Goal: Task Accomplishment & Management: Manage account settings

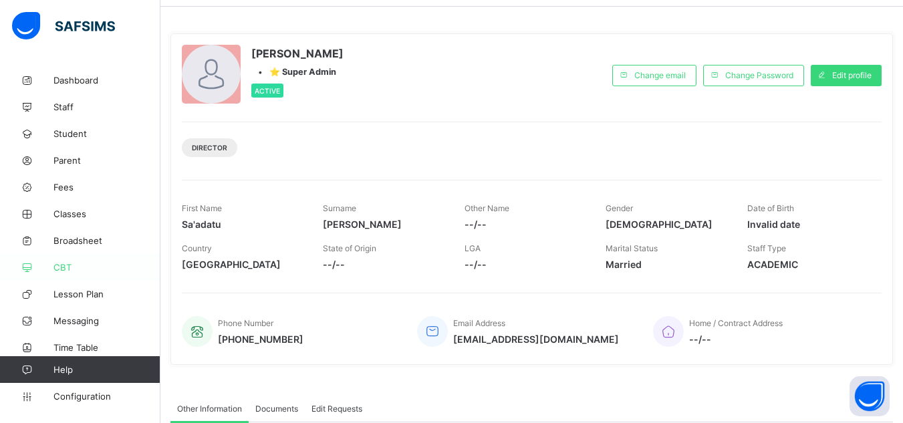
scroll to position [67, 0]
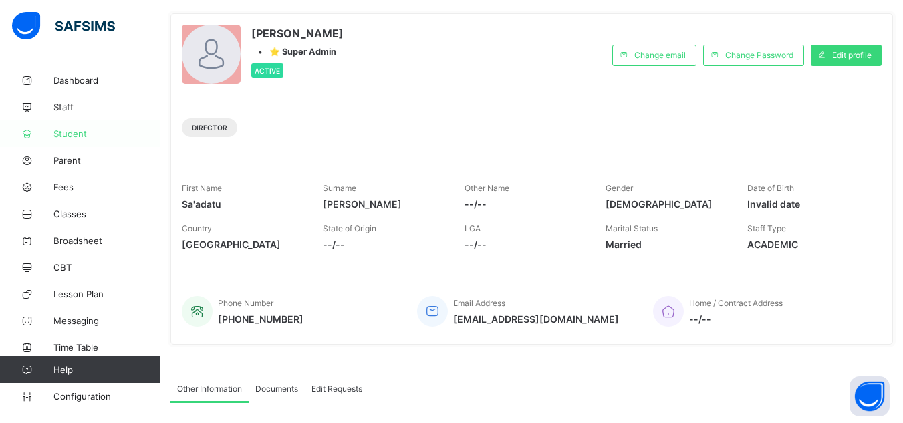
click at [82, 126] on link "Student" at bounding box center [80, 133] width 160 height 27
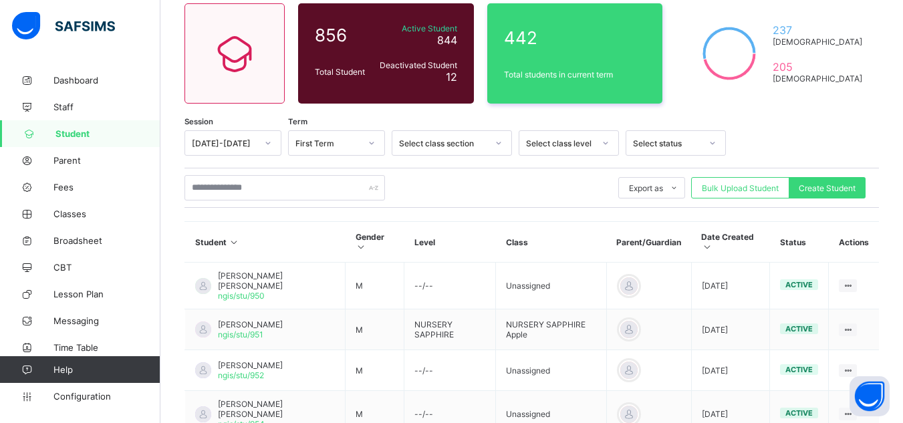
scroll to position [134, 0]
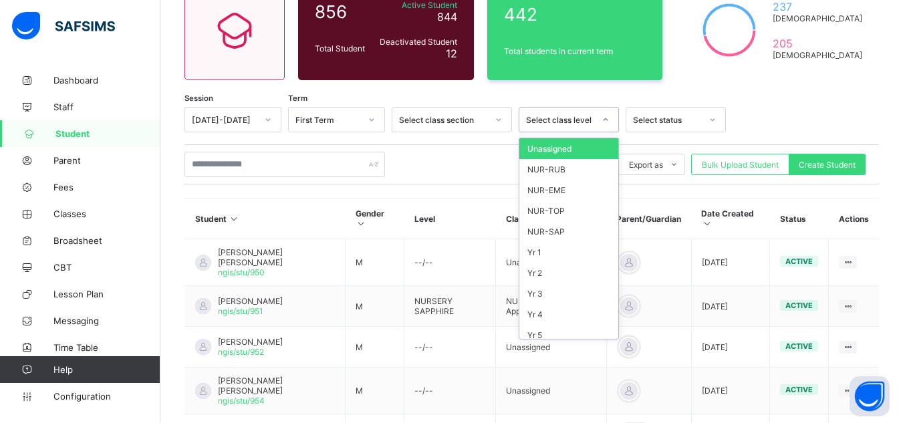
click at [565, 123] on div "Select class level" at bounding box center [560, 120] width 68 height 10
click at [579, 180] on div "NUR-EME" at bounding box center [568, 190] width 99 height 21
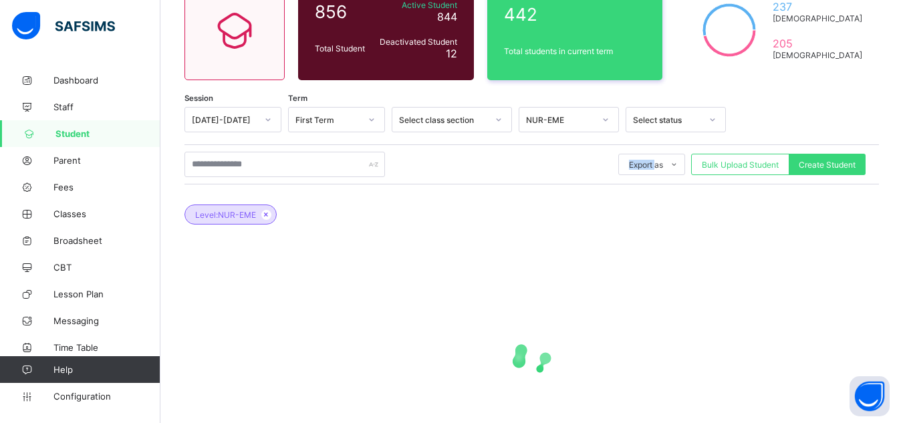
click at [579, 180] on div "Export as Pdf Report Excel Report Excel Report (LMS) Bulk Upload Student Create…" at bounding box center [531, 164] width 694 height 40
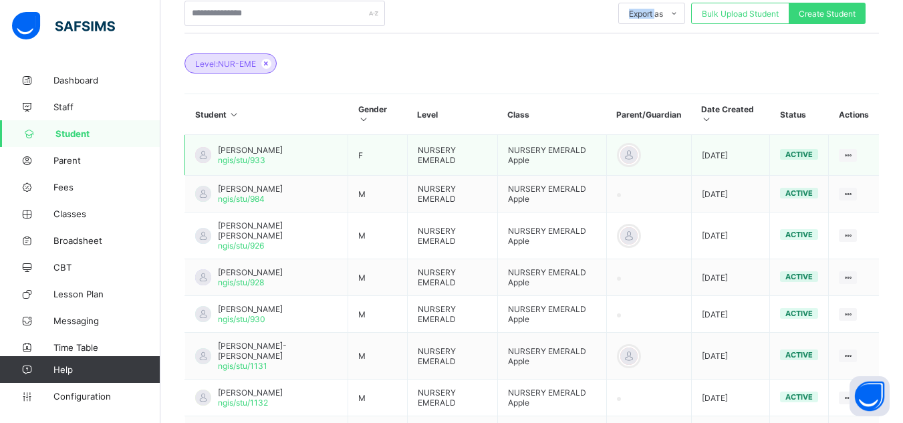
scroll to position [262, 0]
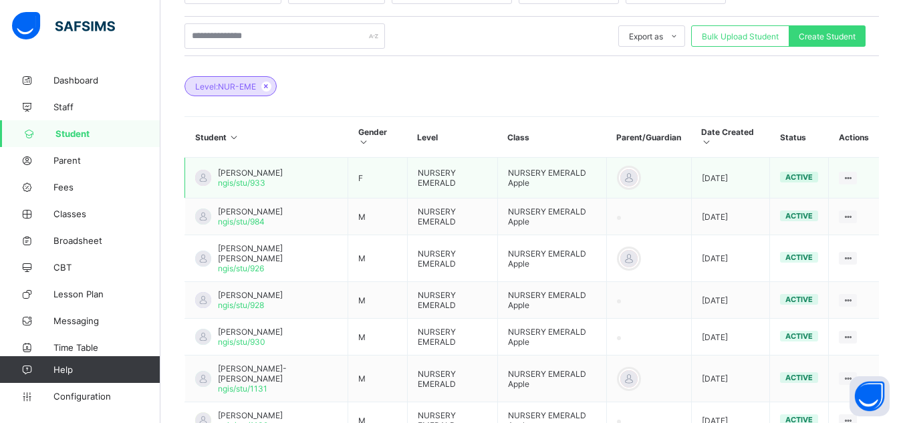
click at [272, 171] on span "[PERSON_NAME]" at bounding box center [250, 173] width 65 height 10
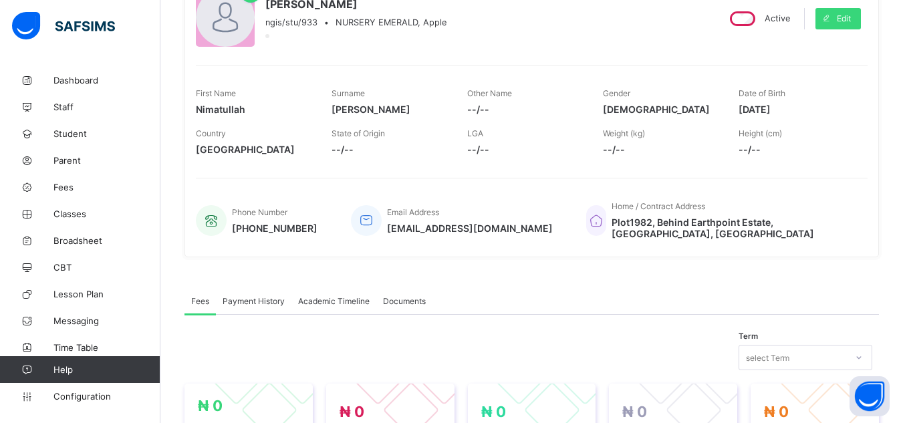
scroll to position [61, 0]
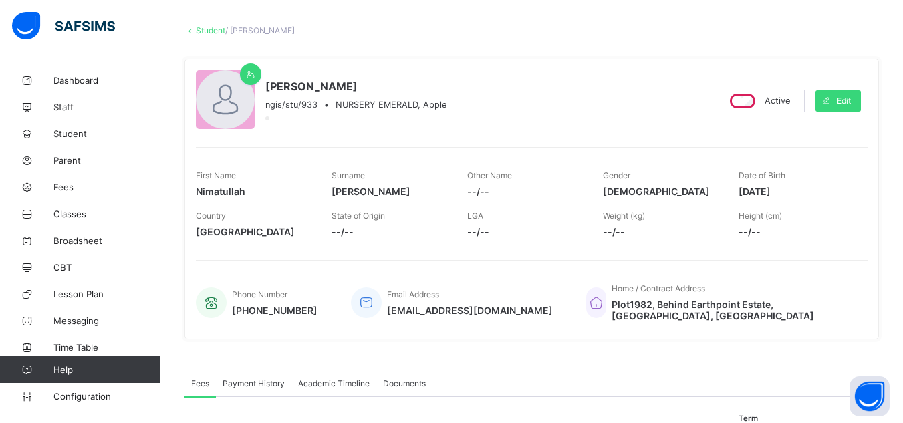
drag, startPoint x: 747, startPoint y: 190, endPoint x: 817, endPoint y: 188, distance: 70.2
click at [817, 188] on span "2022-04-09" at bounding box center [796, 191] width 116 height 11
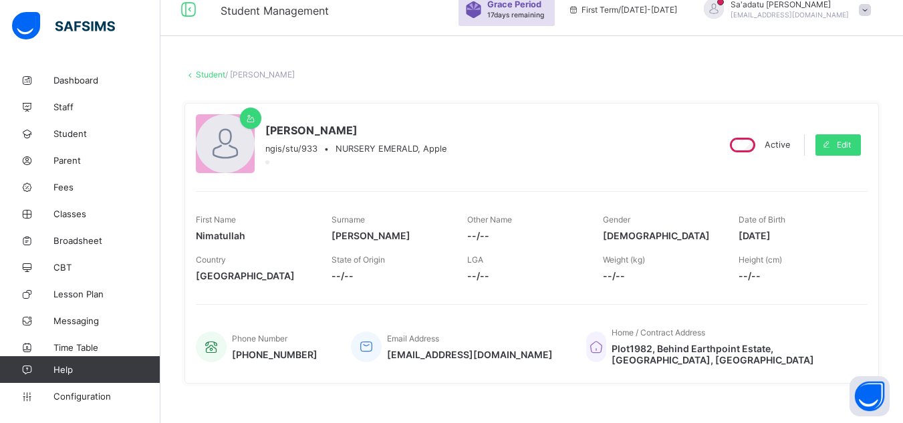
scroll to position [0, 0]
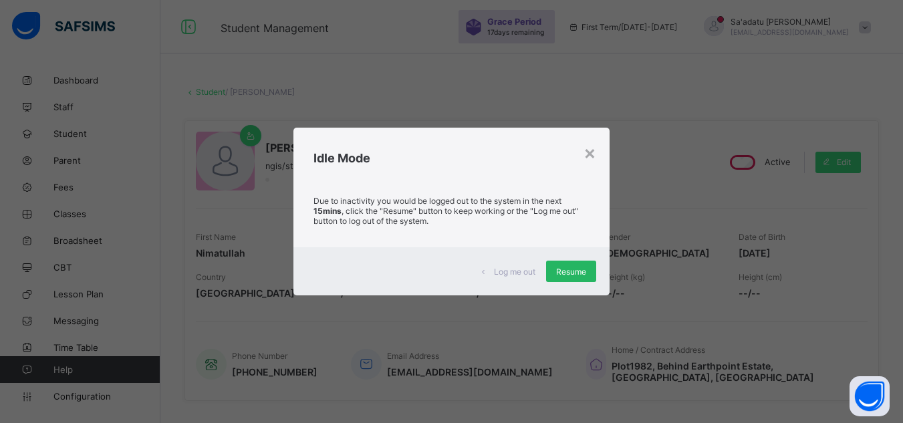
click at [572, 273] on span "Resume" at bounding box center [571, 272] width 30 height 10
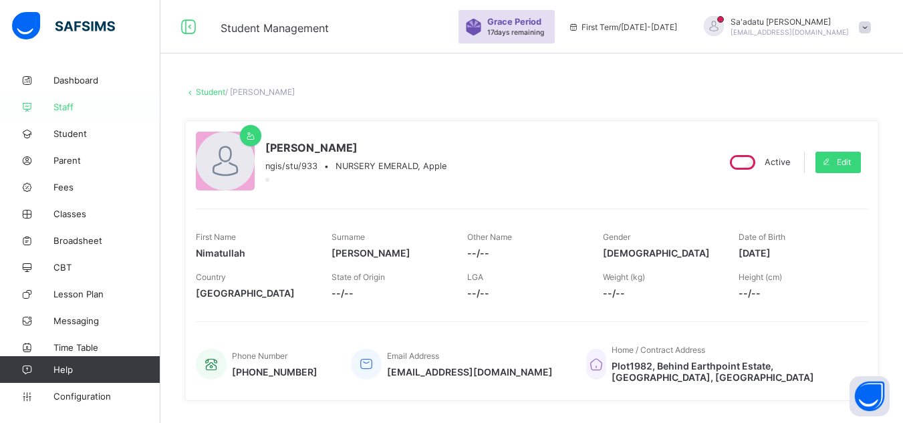
click at [71, 106] on span "Staff" at bounding box center [106, 107] width 107 height 11
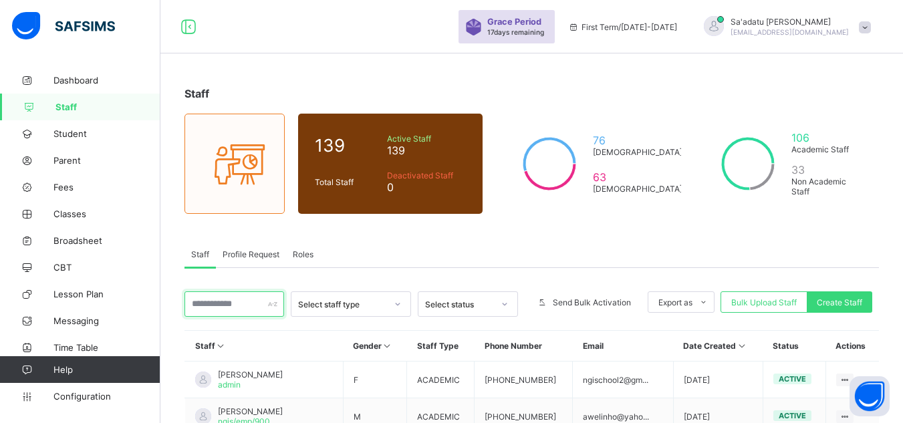
click at [224, 299] on input "text" at bounding box center [234, 303] width 100 height 25
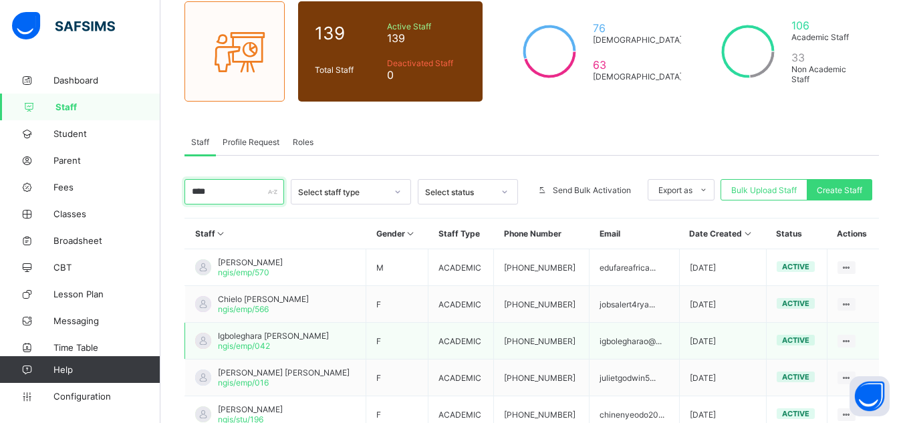
scroll to position [134, 0]
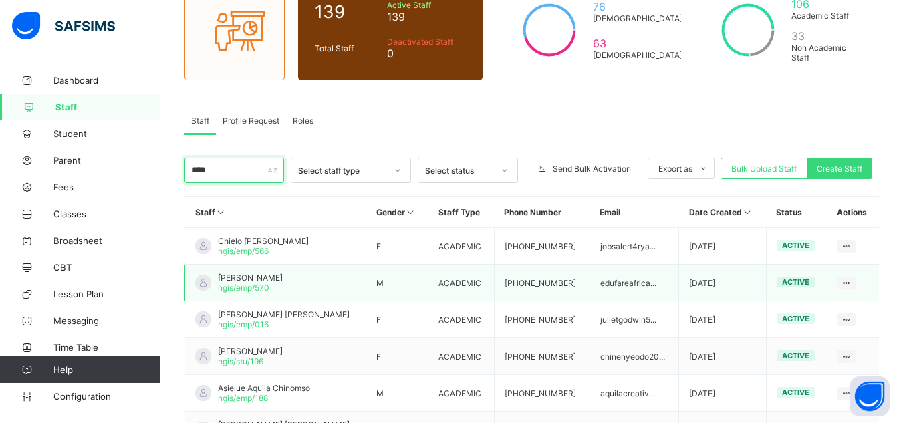
type input "****"
click at [258, 288] on span "ngis/emp/570" at bounding box center [243, 288] width 51 height 10
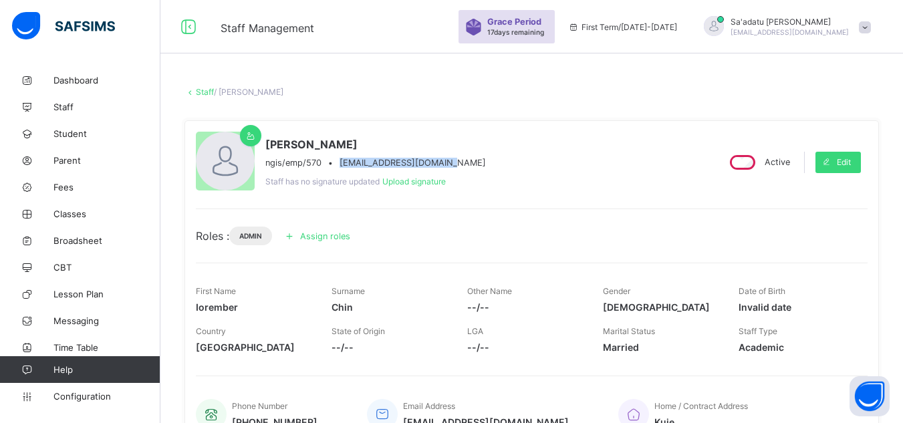
drag, startPoint x: 340, startPoint y: 162, endPoint x: 484, endPoint y: 162, distance: 144.3
click at [484, 162] on div "[PERSON_NAME] ngis/emp/570 • [EMAIL_ADDRESS][DOMAIN_NAME] Staff has no signatur…" at bounding box center [451, 162] width 510 height 61
copy span "[EMAIL_ADDRESS][DOMAIN_NAME]"
drag, startPoint x: 291, startPoint y: 142, endPoint x: 378, endPoint y: 142, distance: 86.9
click at [378, 142] on span "[PERSON_NAME]" at bounding box center [375, 144] width 220 height 13
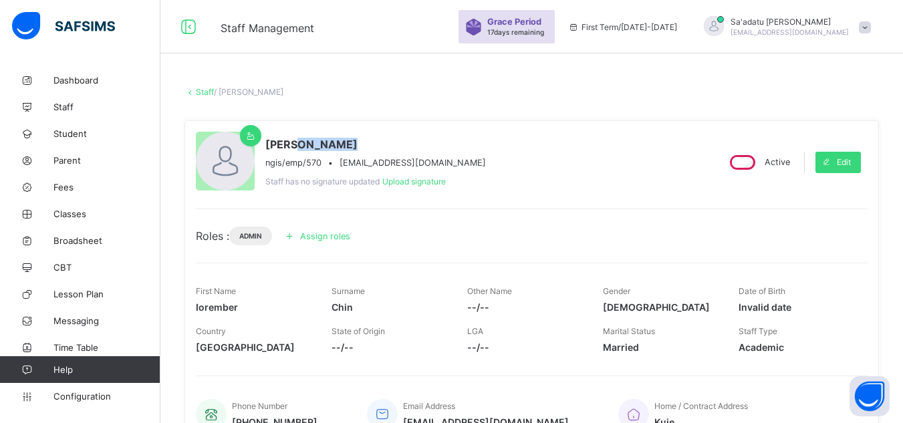
copy span "Iorember"
drag, startPoint x: 267, startPoint y: 144, endPoint x: 289, endPoint y: 144, distance: 21.4
click at [289, 144] on span "[PERSON_NAME]" at bounding box center [375, 144] width 220 height 13
copy span "Chin"
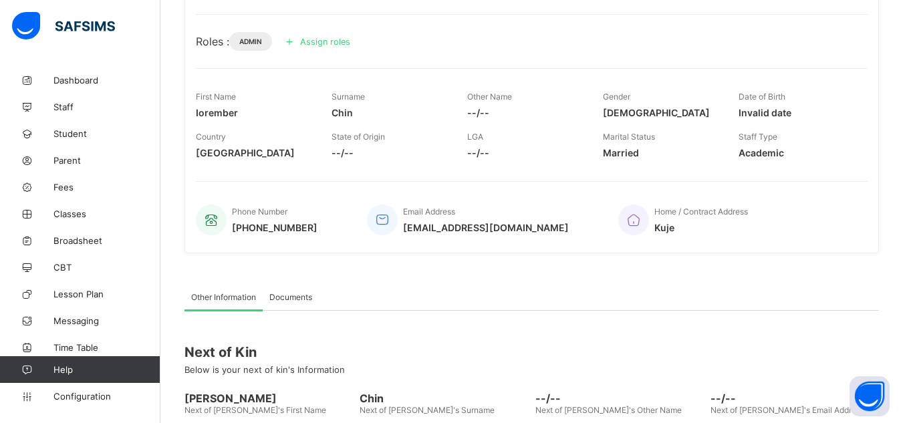
scroll to position [200, 0]
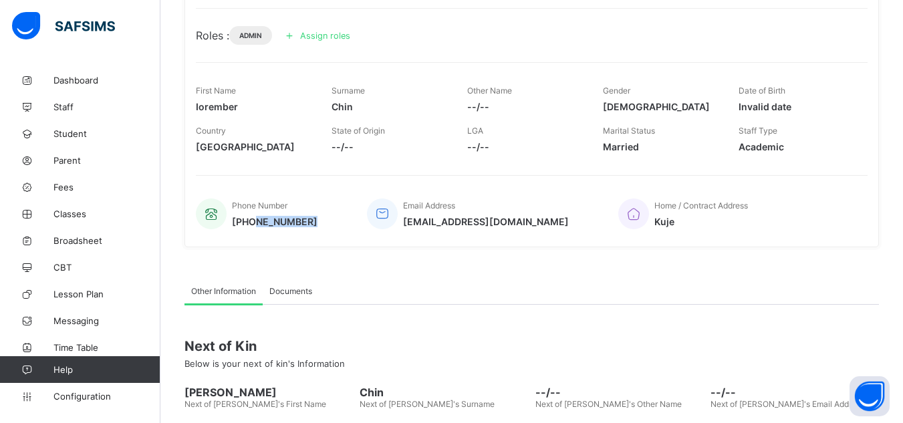
drag, startPoint x: 257, startPoint y: 224, endPoint x: 343, endPoint y: 225, distance: 85.5
click at [343, 225] on div "Phone Number [PHONE_NUMBER] Email Address [EMAIL_ADDRESS][DOMAIN_NAME] Home / C…" at bounding box center [531, 214] width 671 height 44
copy span "7057427185"
click at [77, 138] on span "Student" at bounding box center [106, 133] width 107 height 11
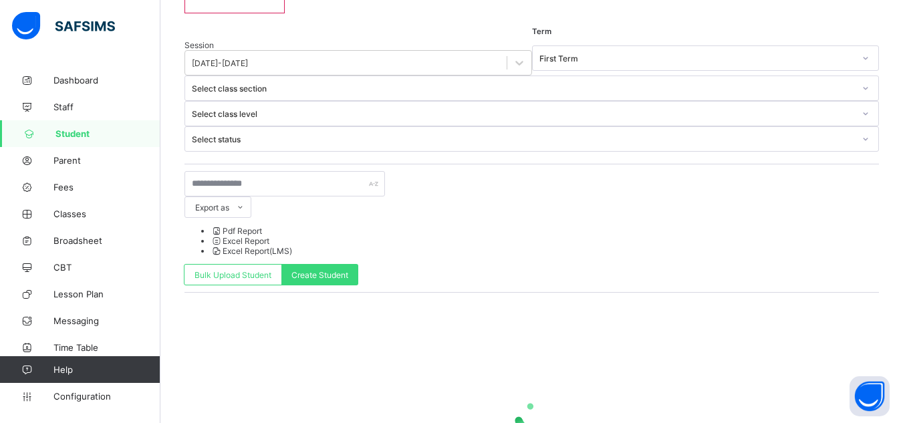
scroll to position [169, 0]
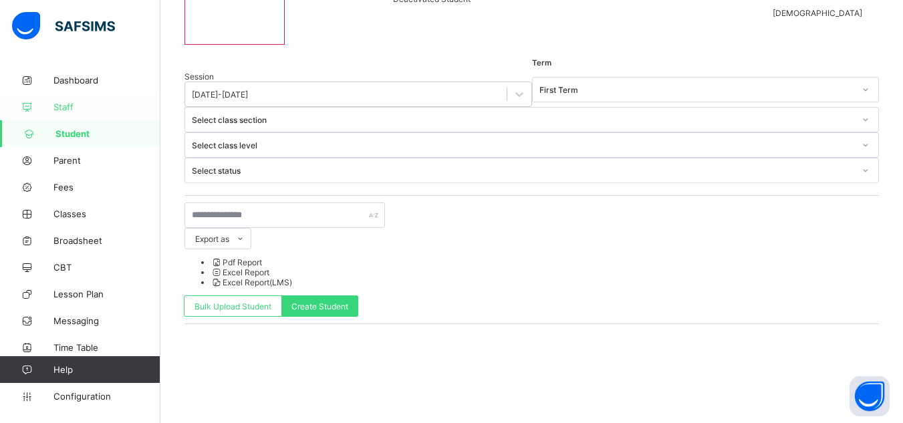
click at [69, 108] on span "Staff" at bounding box center [106, 107] width 107 height 11
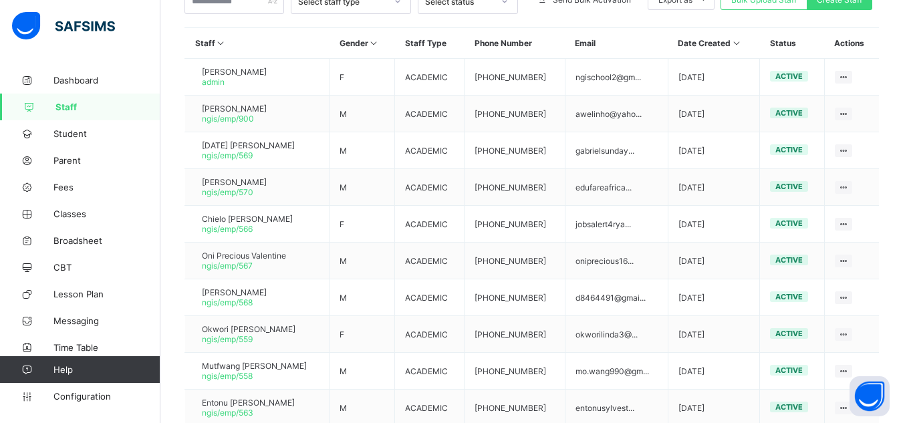
scroll to position [386, 0]
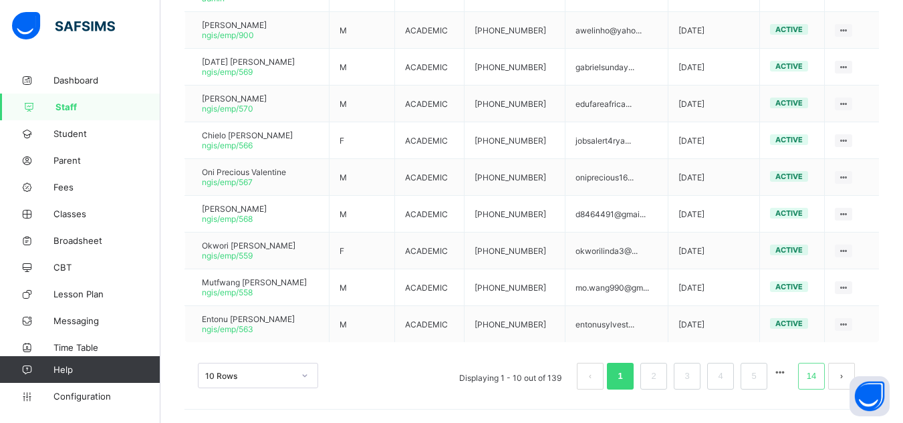
click at [810, 376] on li "14" at bounding box center [811, 376] width 27 height 27
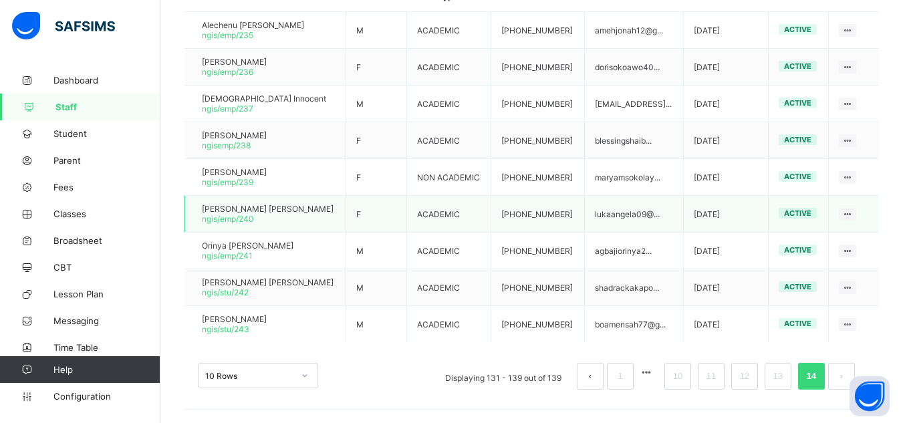
scroll to position [82, 0]
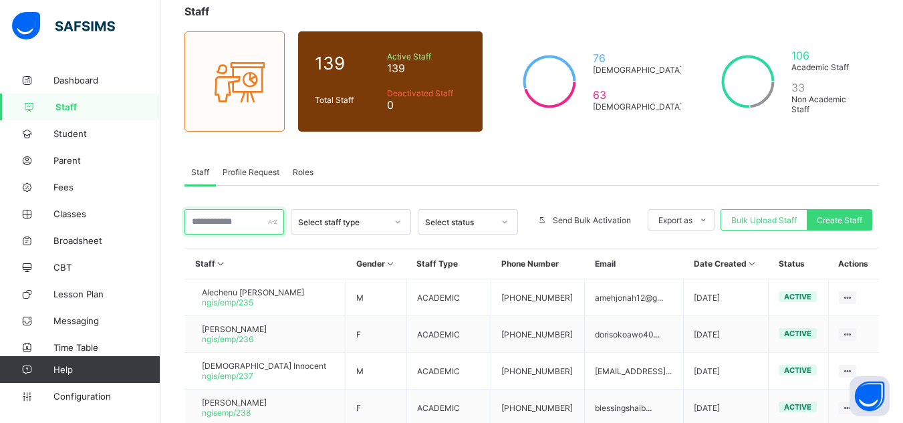
click at [241, 214] on input "text" at bounding box center [234, 221] width 100 height 25
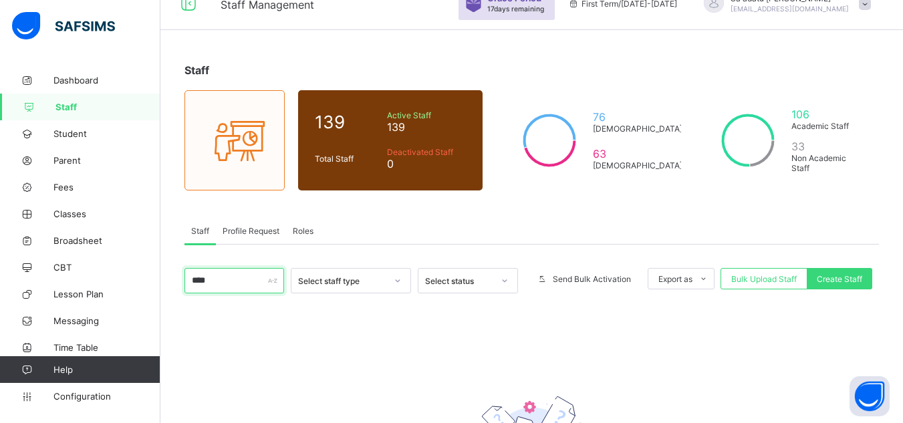
scroll to position [15, 0]
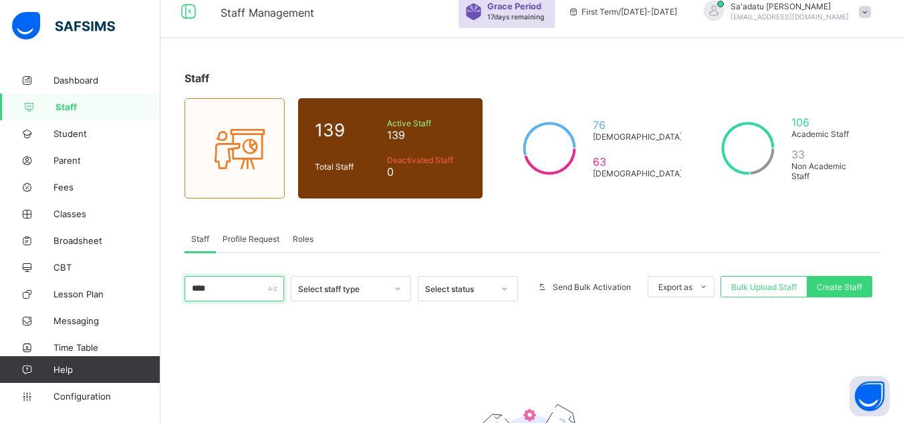
click at [239, 291] on input "****" at bounding box center [234, 288] width 100 height 25
type input "*"
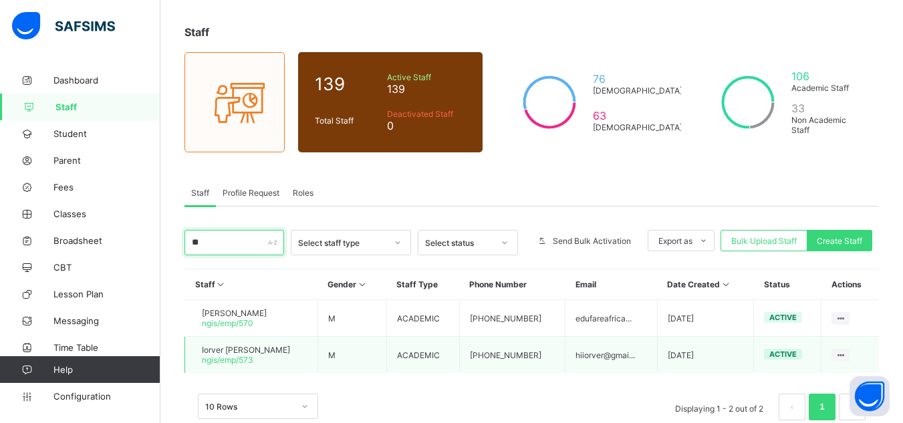
scroll to position [92, 0]
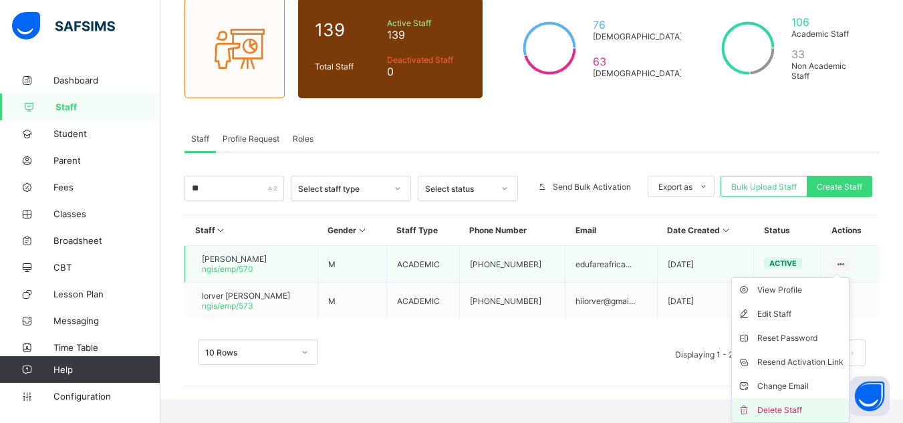
click at [786, 409] on div "Delete Staff" at bounding box center [800, 410] width 86 height 13
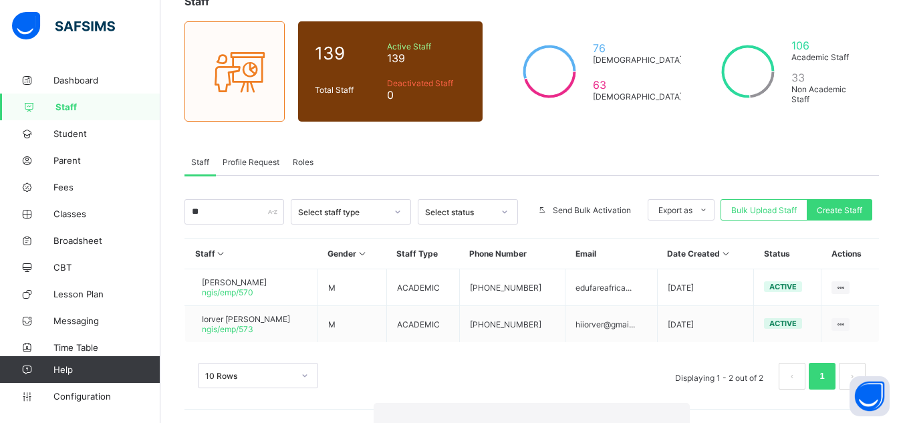
click at [214, 211] on input "**" at bounding box center [234, 211] width 100 height 25
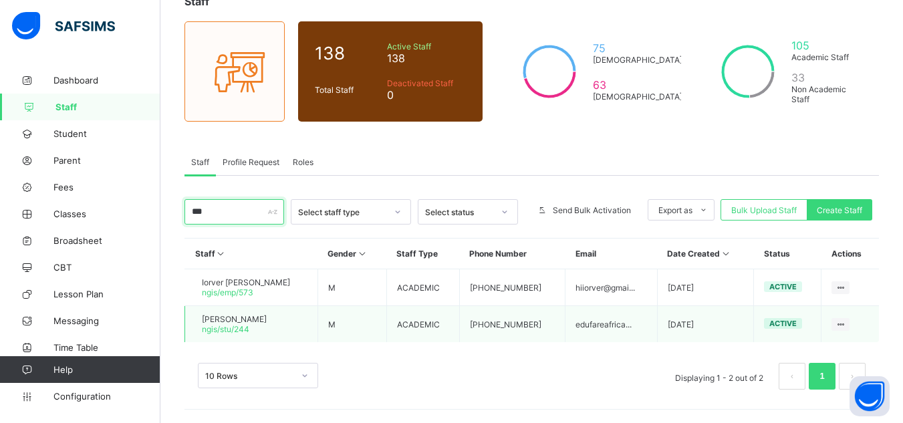
type input "***"
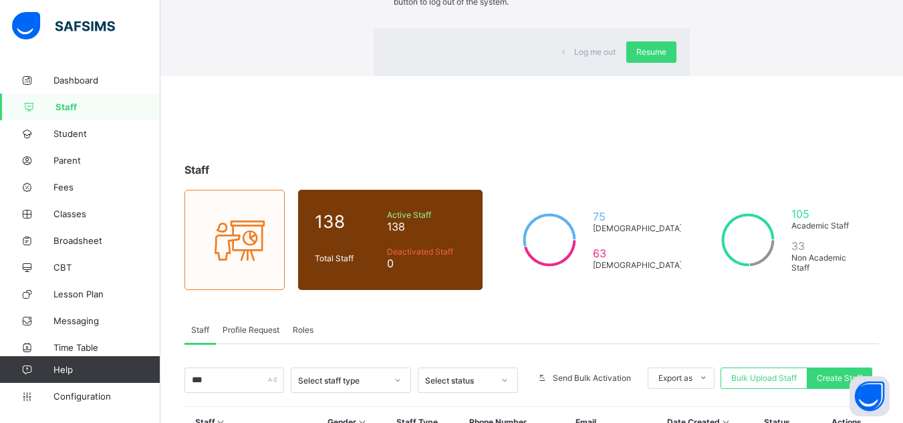
click at [584, 76] on div "Log me out Resume" at bounding box center [531, 52] width 316 height 48
click at [636, 57] on span "Resume" at bounding box center [651, 52] width 30 height 10
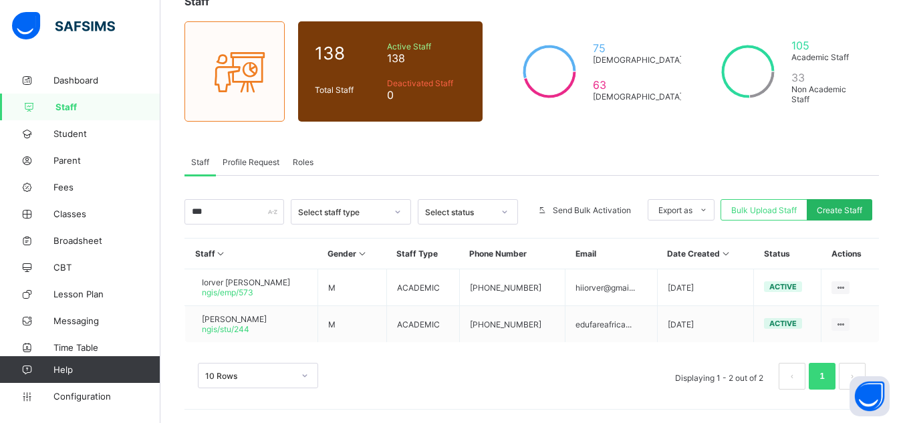
click at [848, 206] on span "Create Staff" at bounding box center [838, 210] width 45 height 10
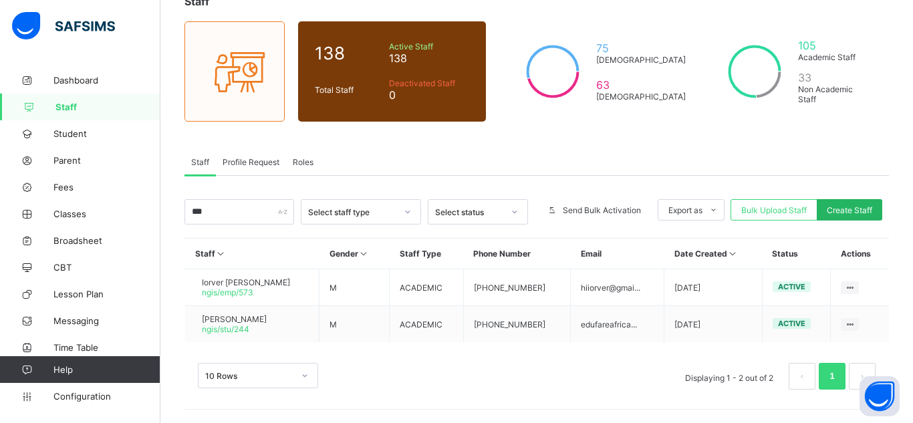
select select "**"
type input "**********"
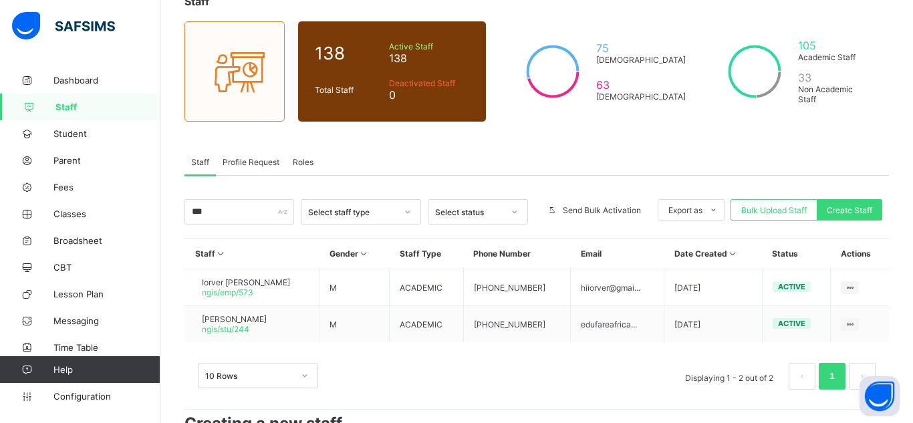
type input "********"
type input "*******"
type input "**********"
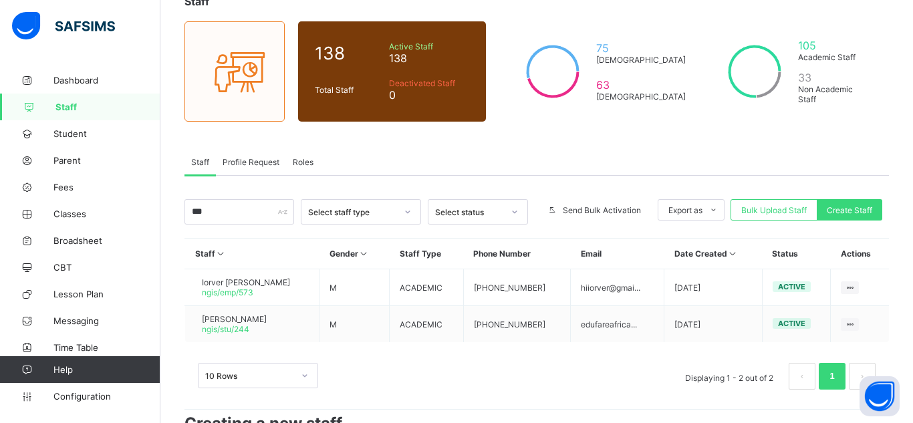
type input "**********"
drag, startPoint x: 555, startPoint y: 311, endPoint x: 567, endPoint y: 281, distance: 33.0
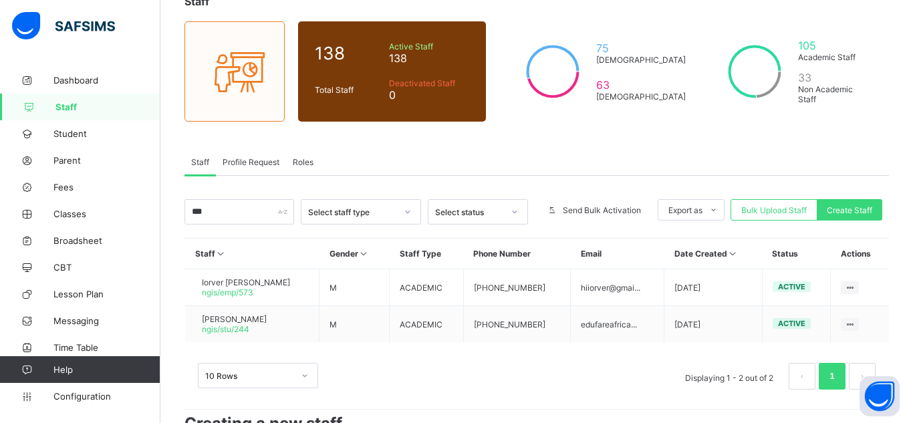
type input "**"
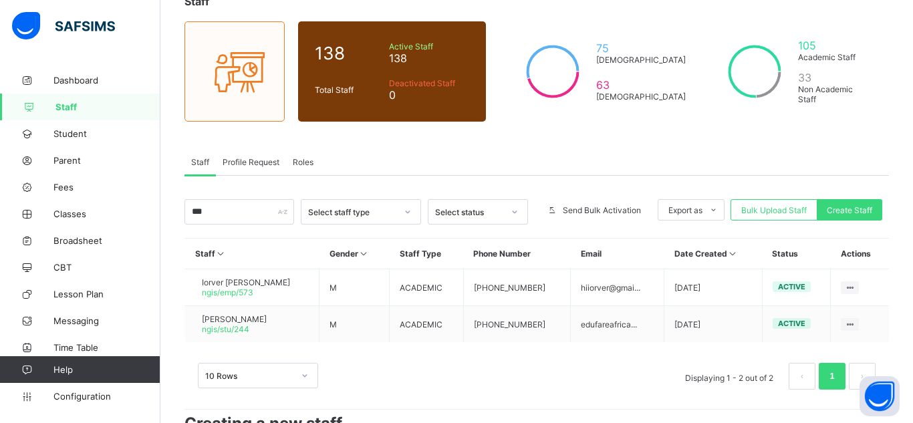
type textarea "*****"
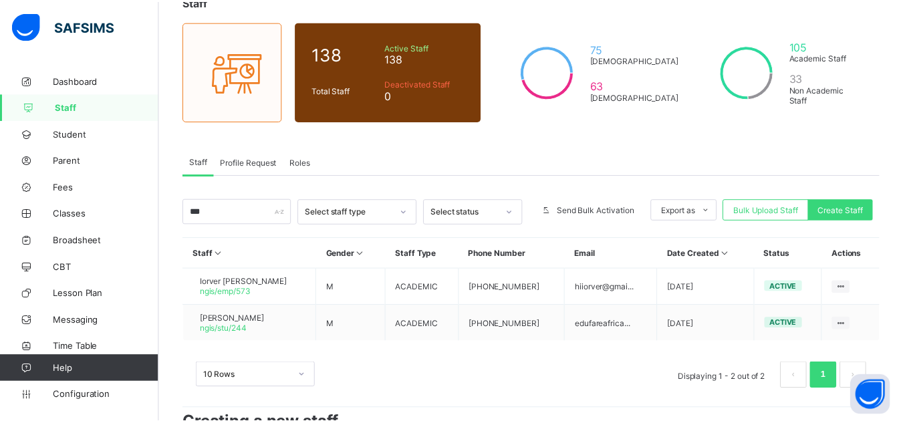
scroll to position [356, 0]
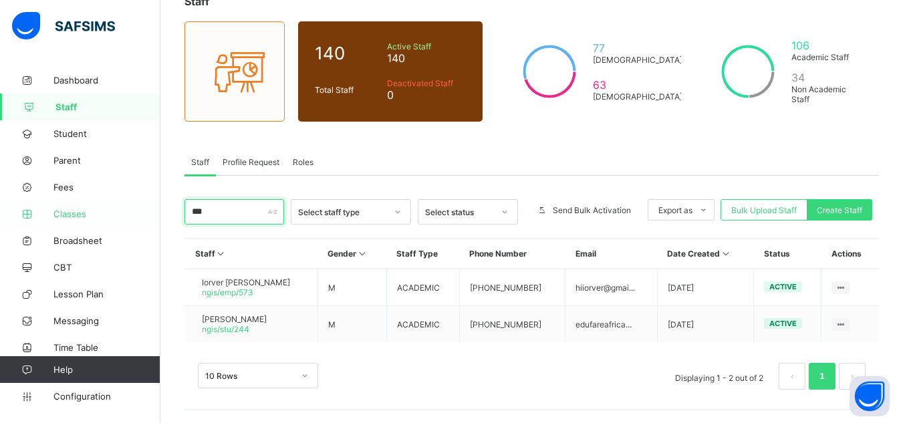
drag, startPoint x: 239, startPoint y: 214, endPoint x: 108, endPoint y: 209, distance: 131.0
click at [108, 209] on div "Staff Management Grace Period 17 days remaining First Term / [DATE]-[DATE] Sa'a…" at bounding box center [451, 165] width 903 height 515
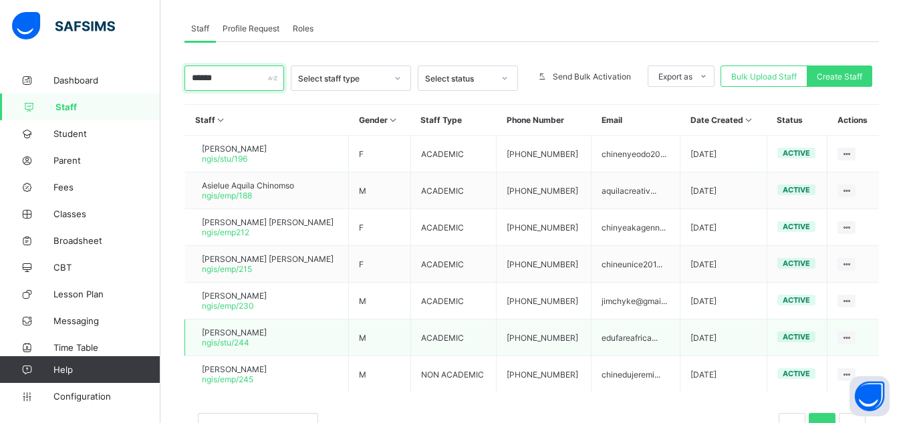
scroll to position [276, 0]
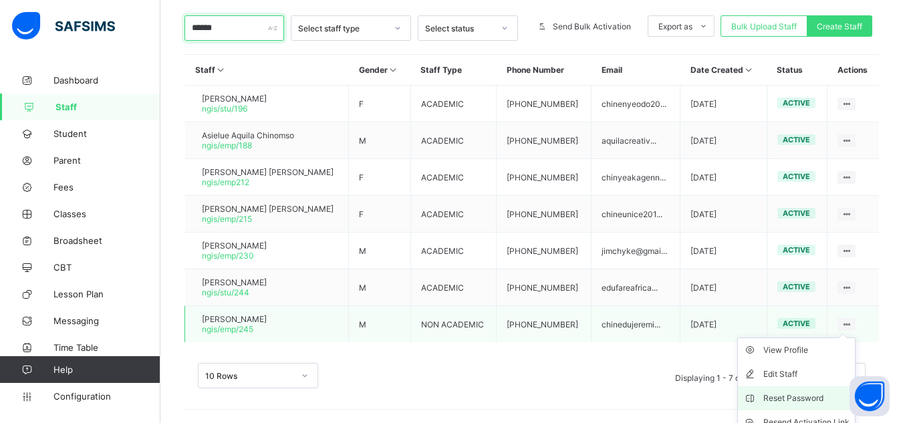
type input "******"
click at [798, 396] on div "Reset Password" at bounding box center [806, 398] width 86 height 13
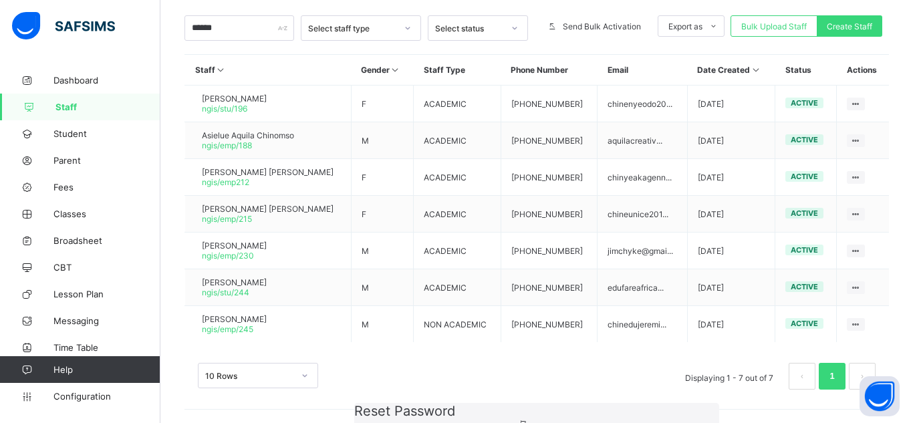
type input "**********"
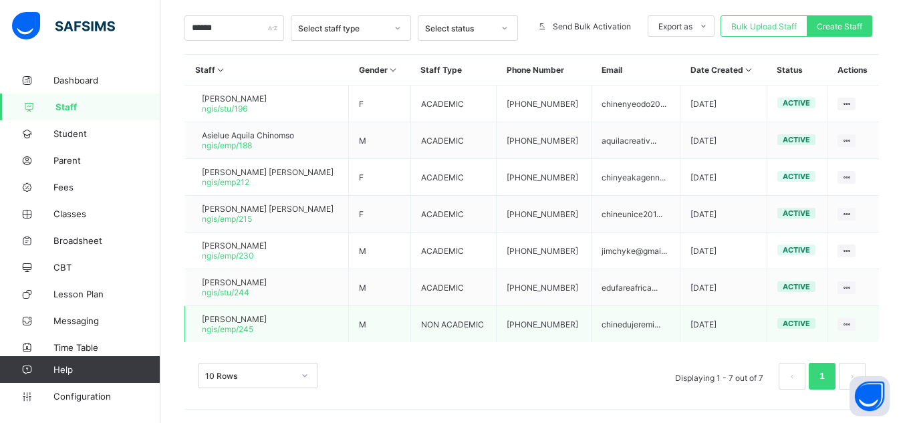
click at [237, 317] on span "[PERSON_NAME]" at bounding box center [234, 319] width 65 height 10
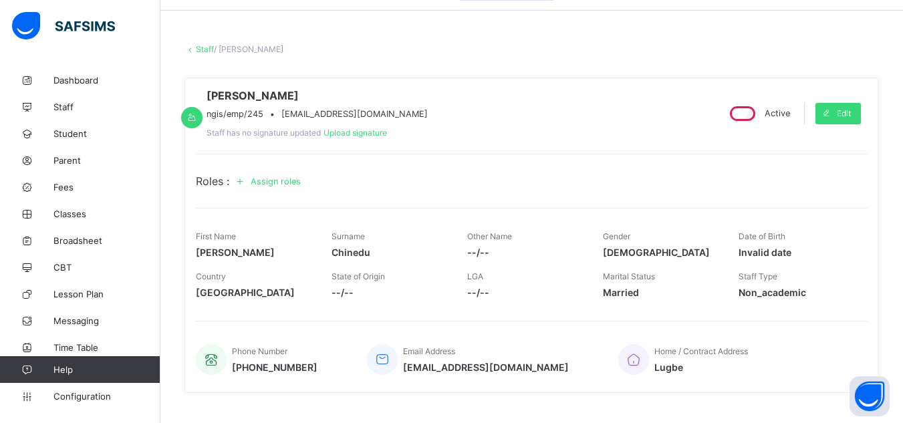
scroll to position [67, 0]
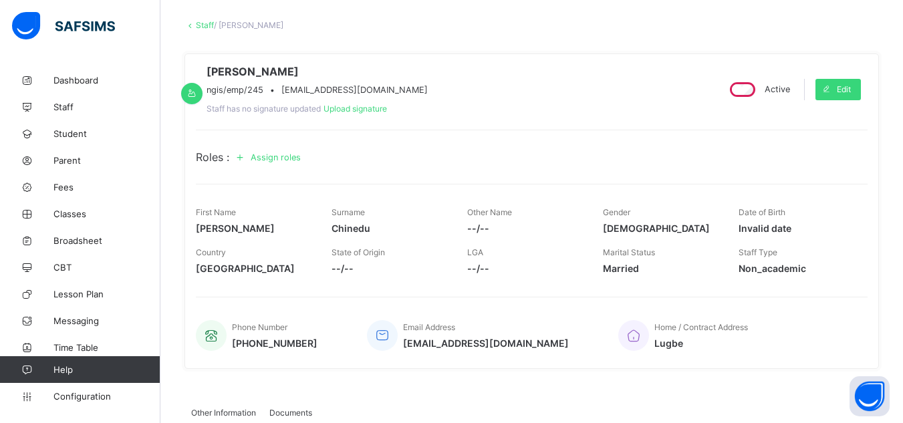
click at [273, 162] on span "Assign roles" at bounding box center [276, 157] width 50 height 10
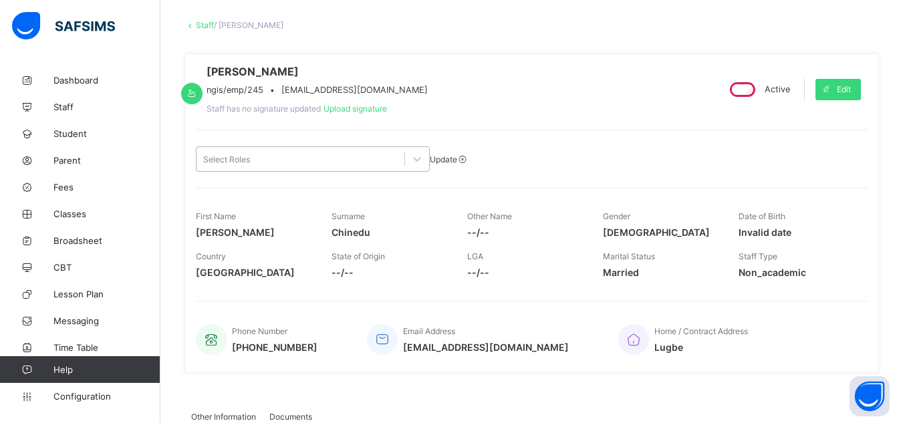
click at [392, 168] on div "Select Roles" at bounding box center [300, 159] width 208 height 19
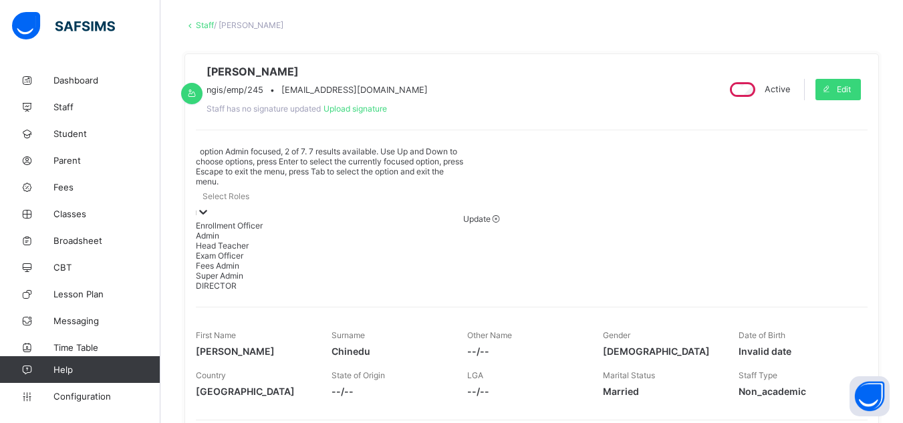
click at [236, 231] on div "Admin" at bounding box center [329, 236] width 267 height 10
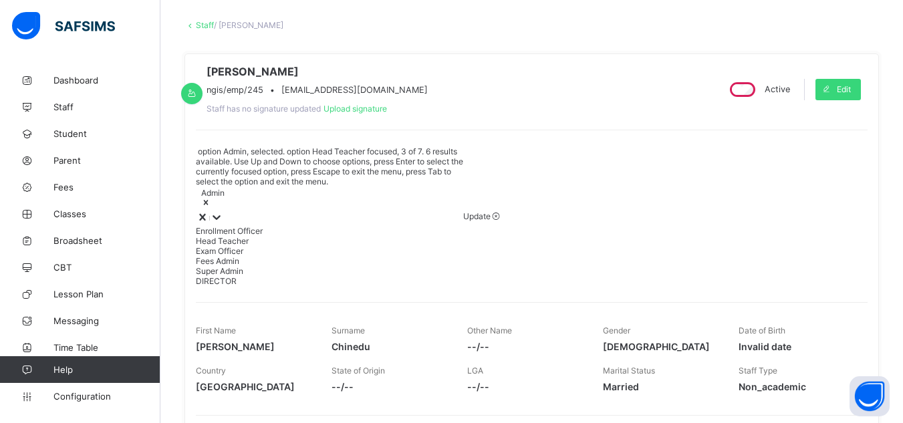
click at [463, 211] on span "Update" at bounding box center [476, 216] width 27 height 10
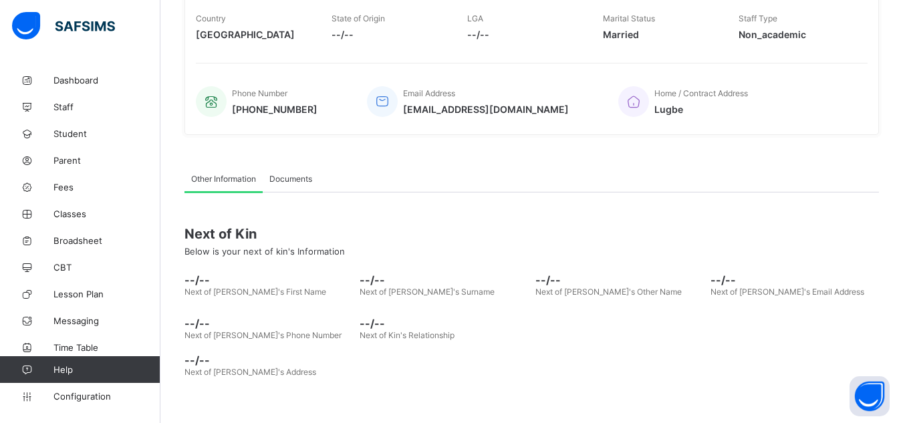
scroll to position [313, 0]
click at [100, 134] on span "Student" at bounding box center [106, 133] width 107 height 11
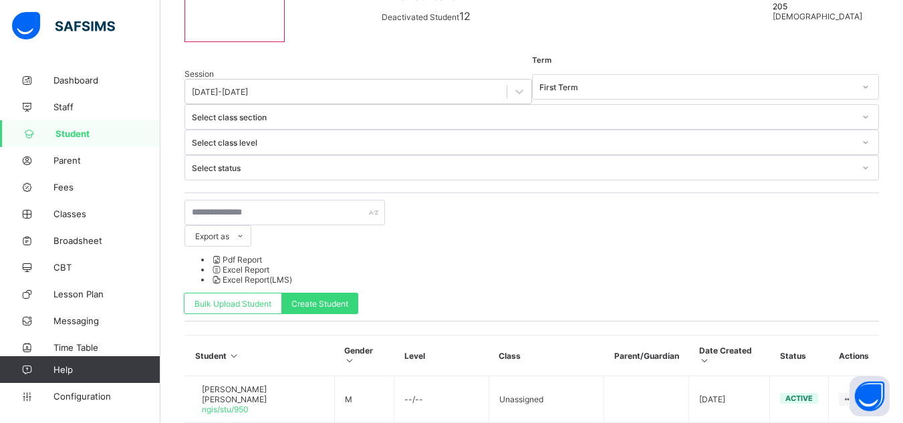
scroll to position [46, 0]
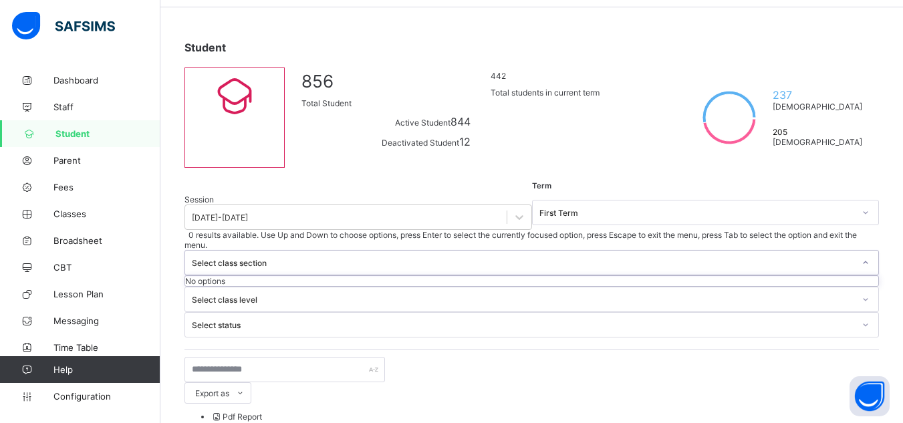
click at [468, 258] on div "Select class section" at bounding box center [523, 263] width 662 height 10
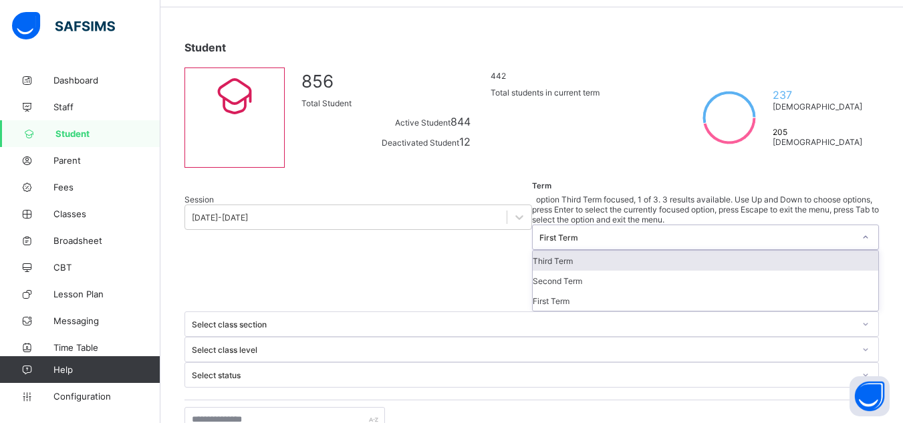
click at [539, 233] on div "First Term" at bounding box center [696, 238] width 315 height 10
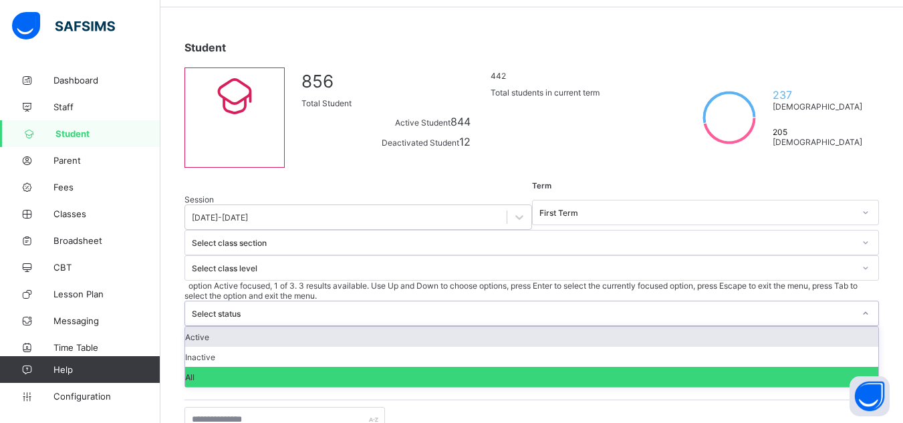
click at [643, 309] on div "Select status" at bounding box center [523, 314] width 662 height 10
click at [770, 388] on div at bounding box center [531, 388] width 694 height 0
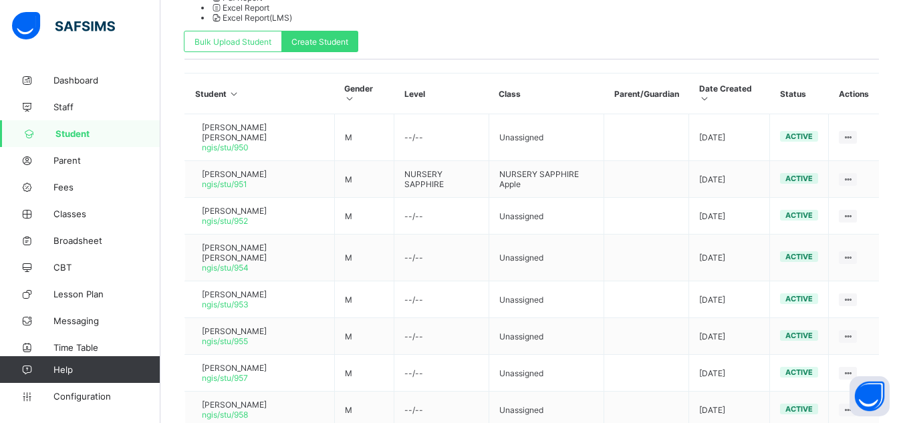
scroll to position [440, 0]
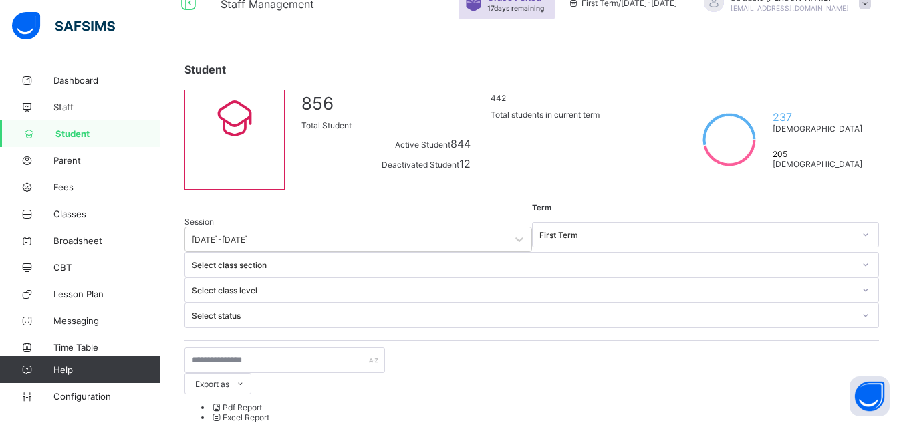
scroll to position [0, 0]
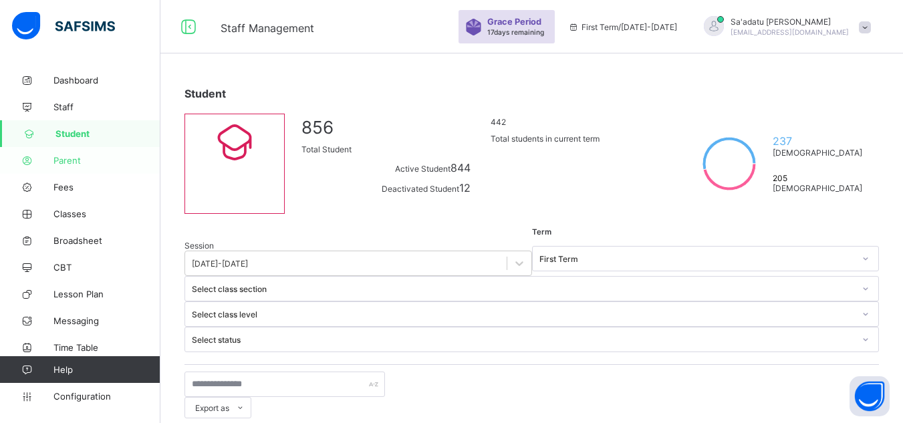
click at [75, 154] on link "Parent" at bounding box center [80, 160] width 160 height 27
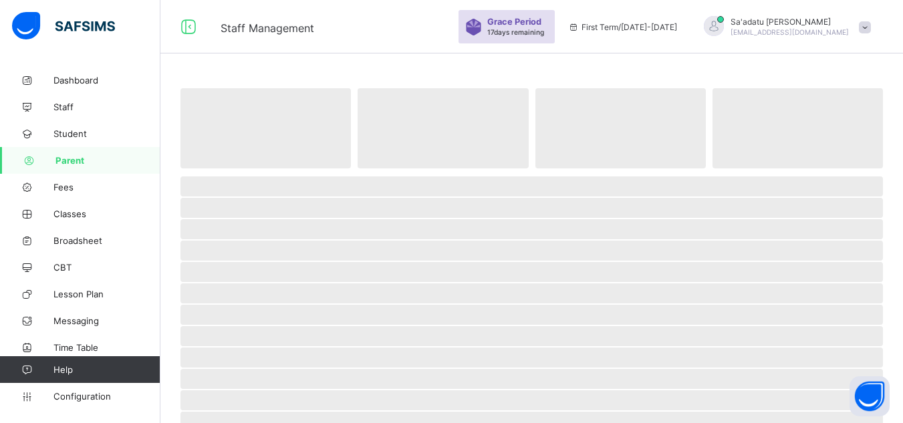
select select "**"
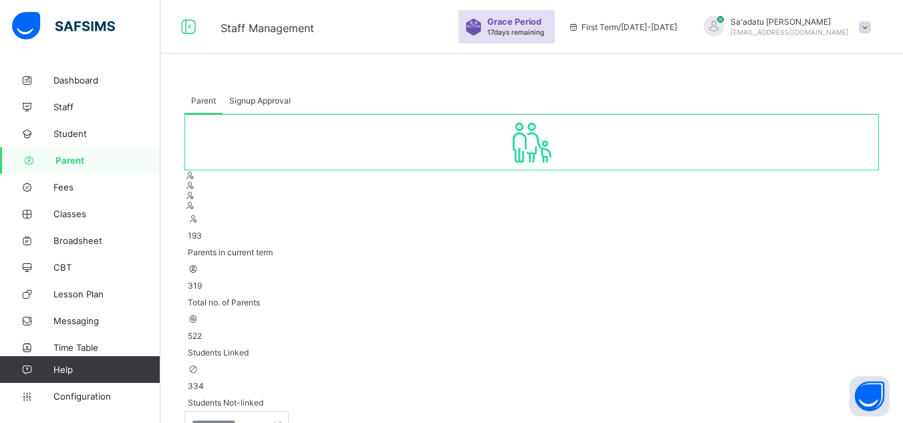
click at [92, 158] on span "Parent" at bounding box center [107, 160] width 105 height 11
